Goal: Transaction & Acquisition: Purchase product/service

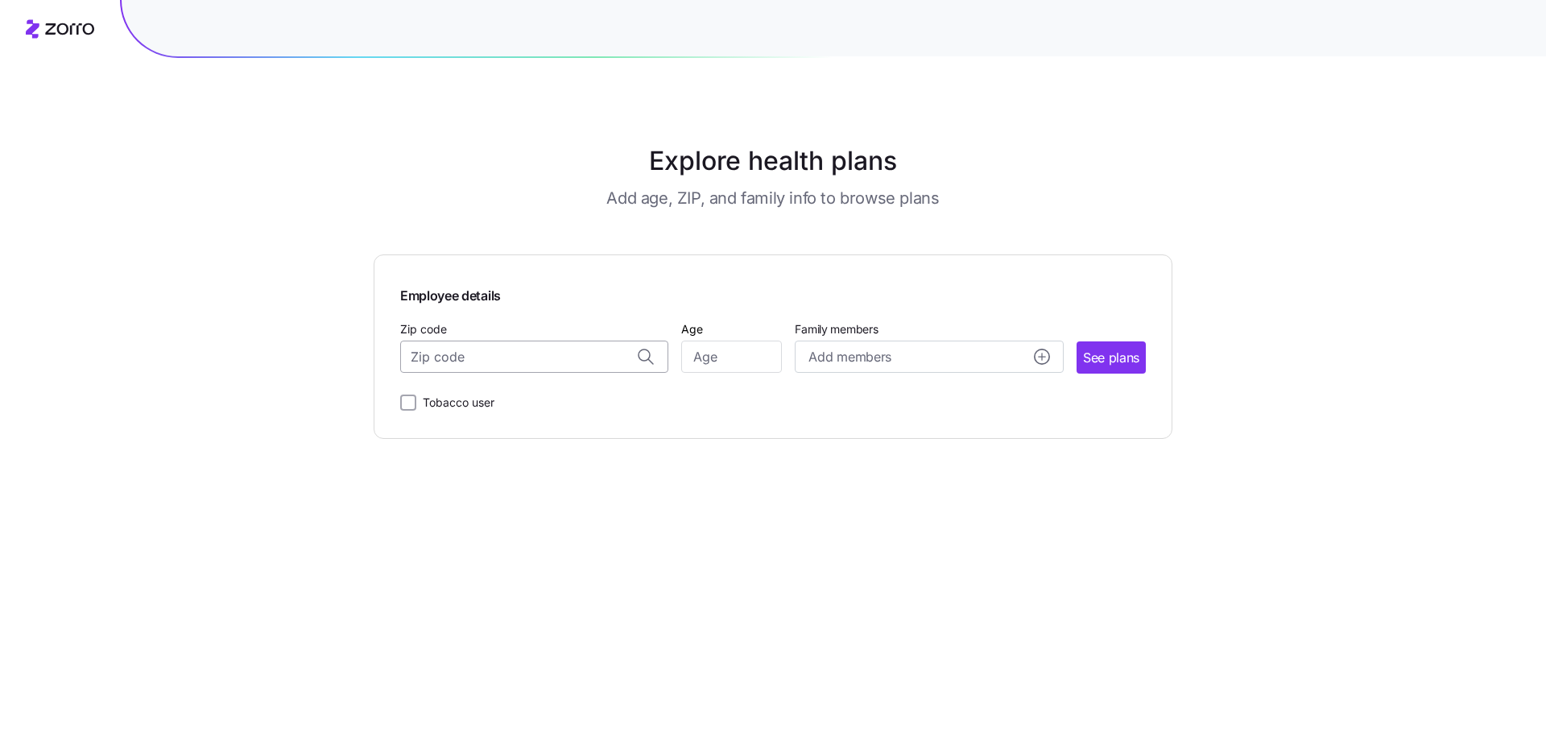
click at [577, 361] on input "Zip code" at bounding box center [534, 357] width 268 height 32
type input "47112"
type input "35"
click at [1116, 355] on span "See plans" at bounding box center [1111, 358] width 56 height 20
click at [537, 356] on input "Zip code" at bounding box center [534, 357] width 268 height 32
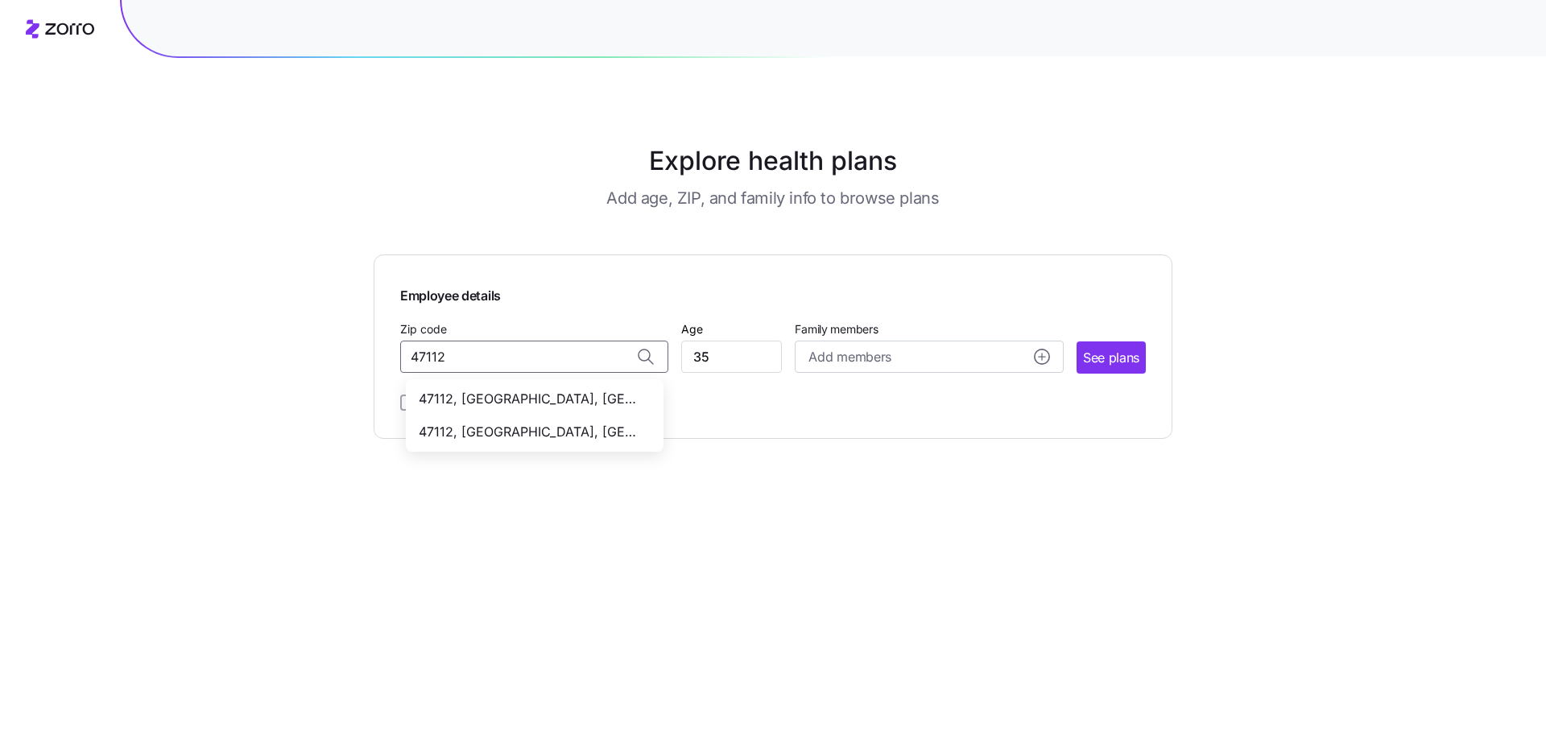
click at [565, 402] on span "47112, [GEOGRAPHIC_DATA], [GEOGRAPHIC_DATA]" at bounding box center [531, 399] width 225 height 20
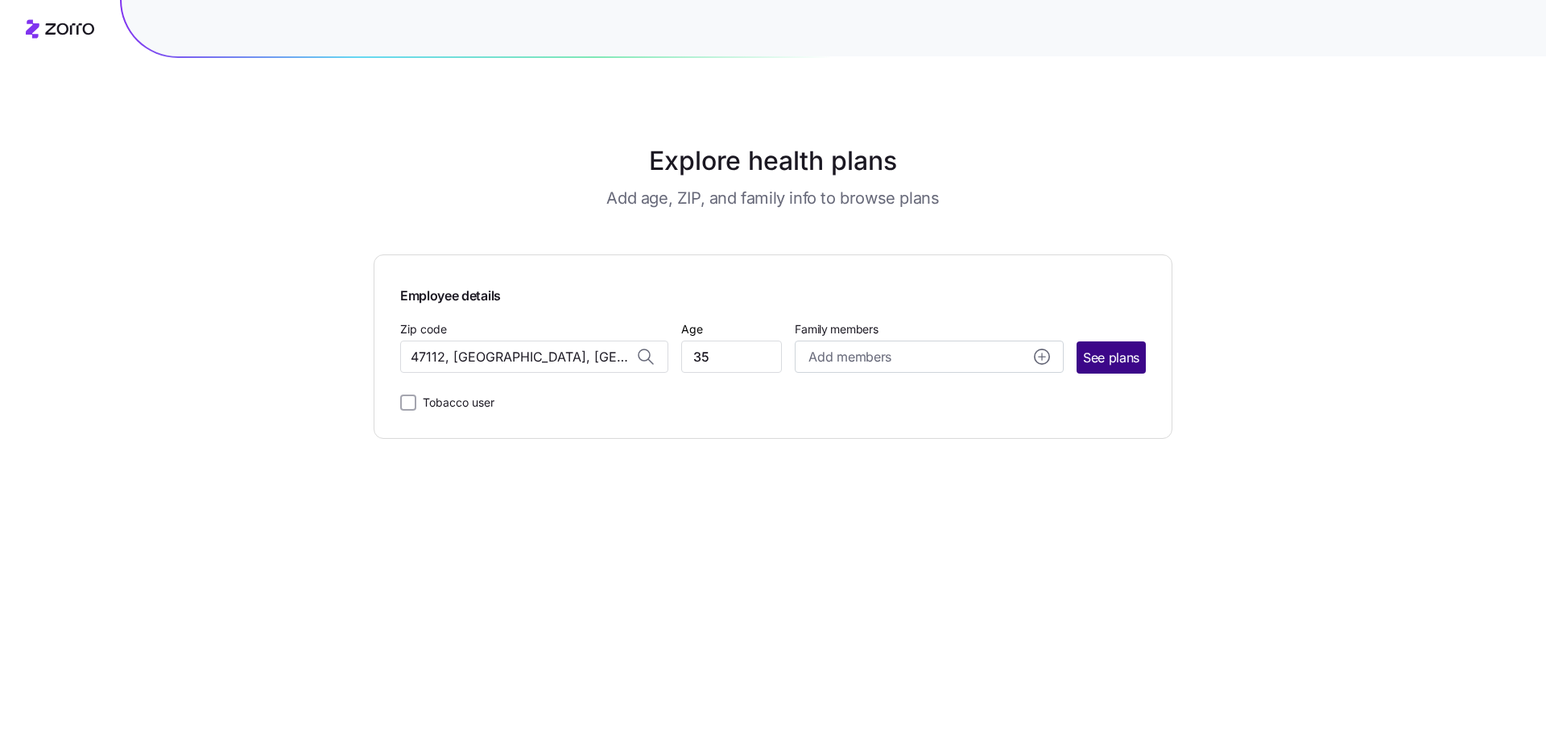
type input "47112, [GEOGRAPHIC_DATA], [GEOGRAPHIC_DATA]"
click at [1093, 354] on span "See plans" at bounding box center [1111, 358] width 56 height 20
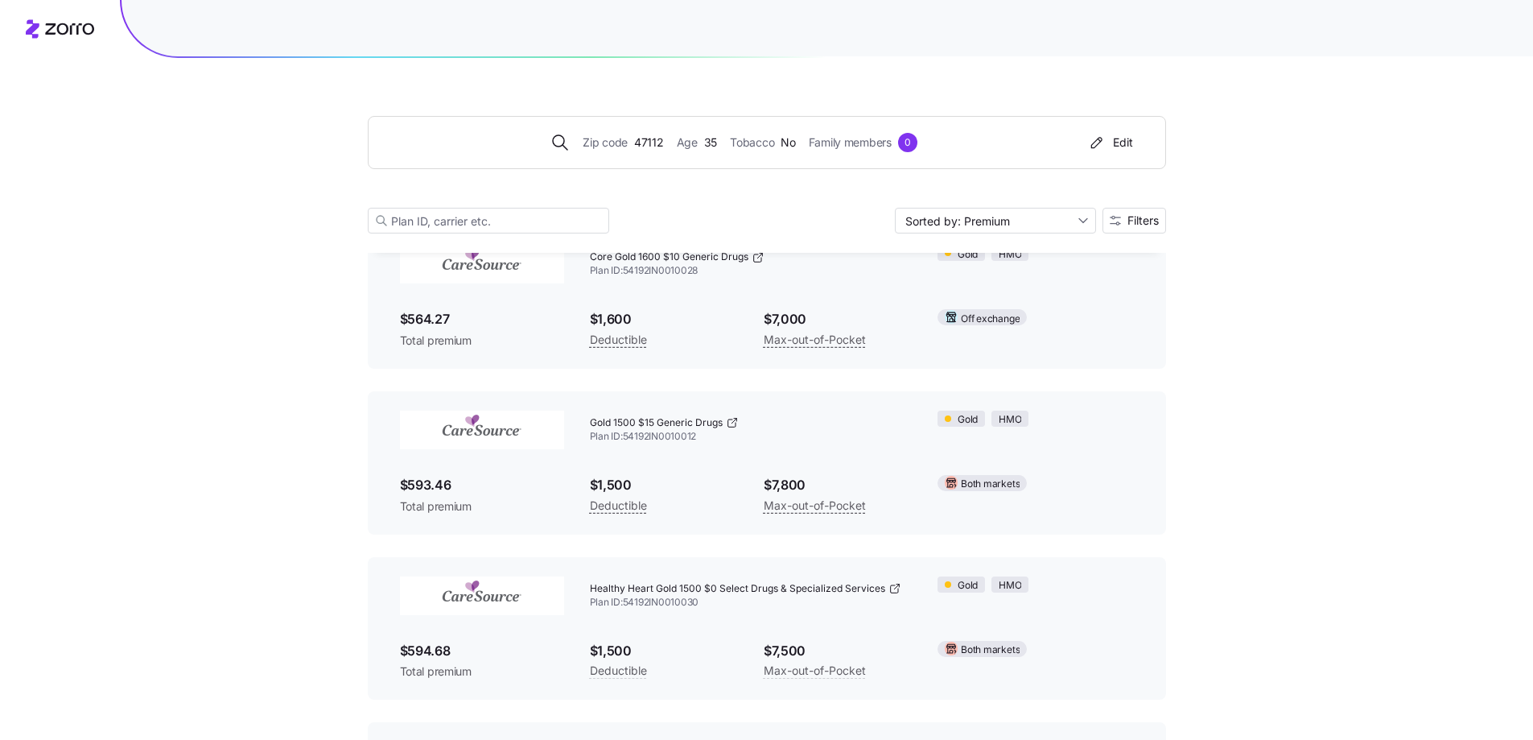
scroll to position [17287, 0]
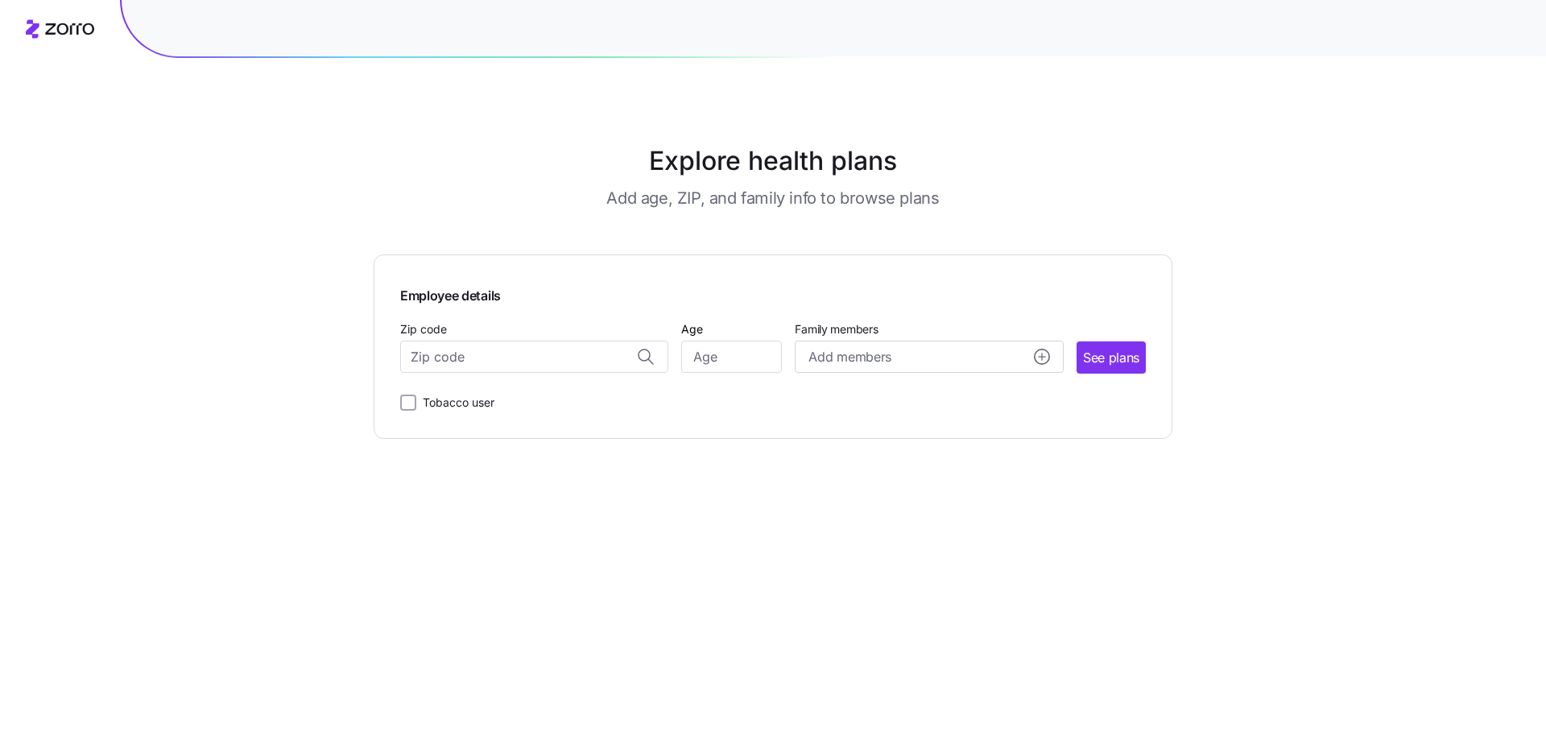
click at [1162, 148] on main "Explore health plans Add age, ZIP, and family info to browse plans Employee det…" at bounding box center [773, 370] width 799 height 740
